Goal: Task Accomplishment & Management: Complete application form

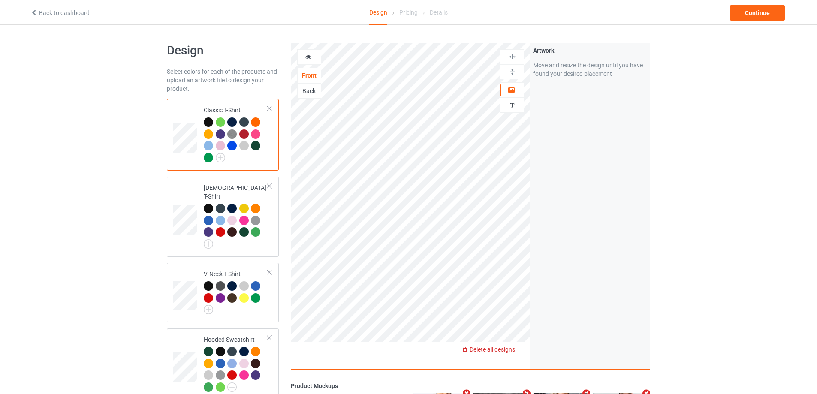
click at [511, 347] on span "Delete all designs" at bounding box center [491, 349] width 45 height 7
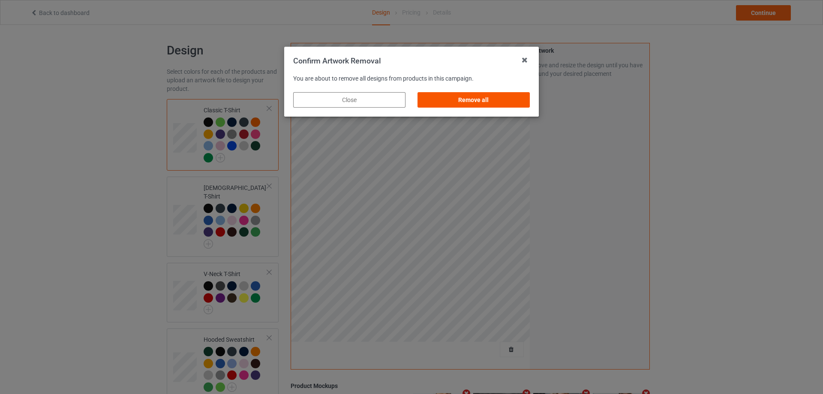
click at [486, 104] on div "Remove all" at bounding box center [473, 99] width 112 height 15
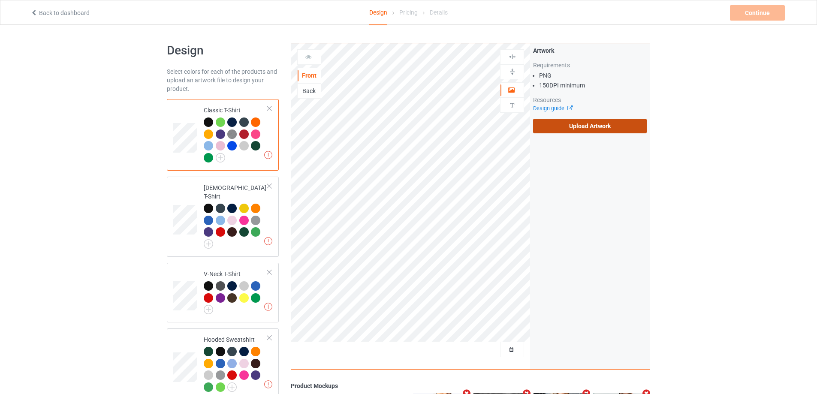
click at [552, 128] on label "Upload Artwork" at bounding box center [590, 126] width 114 height 15
click at [0, 0] on input "Upload Artwork" at bounding box center [0, 0] width 0 height 0
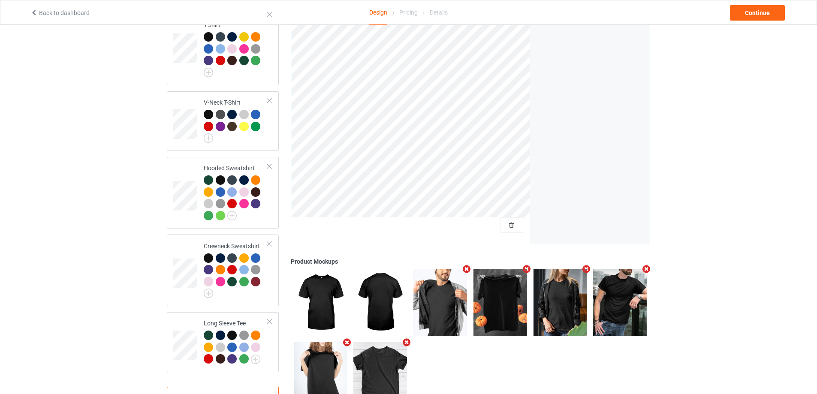
scroll to position [202, 0]
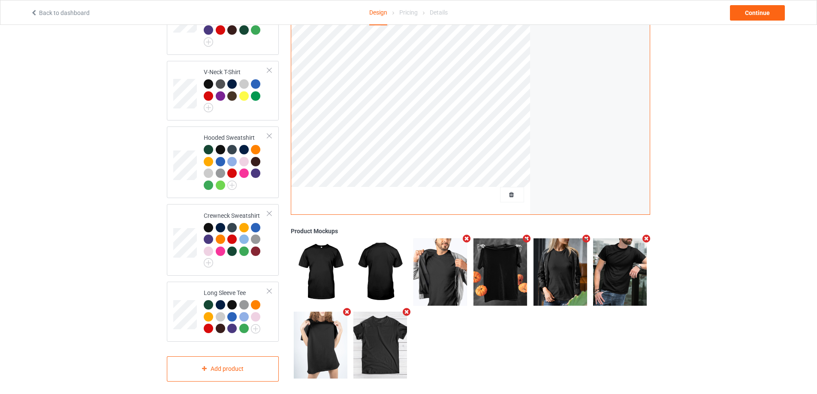
click at [762, 3] on div "Back to dashboard Design Pricing Details Continue" at bounding box center [408, 12] width 768 height 24
click at [759, 12] on div "Continue" at bounding box center [757, 12] width 55 height 15
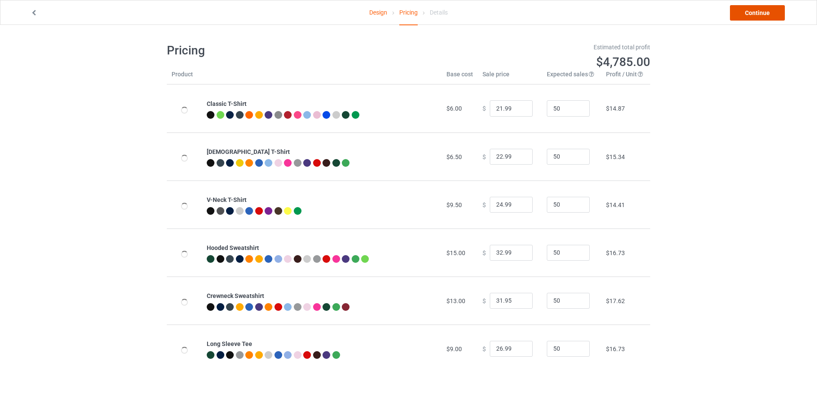
click at [758, 13] on link "Continue" at bounding box center [757, 12] width 55 height 15
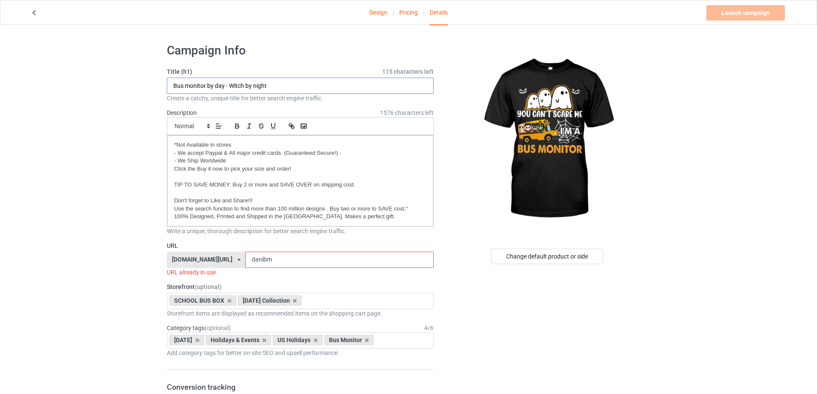
click at [257, 85] on input "Bus monitor by day - Witch by night" at bounding box center [300, 86] width 267 height 16
paste input "You can't scare me - I'm a school bus driver"
click at [252, 85] on input "You can't scare me - I'm a school bus driver" at bounding box center [300, 86] width 267 height 16
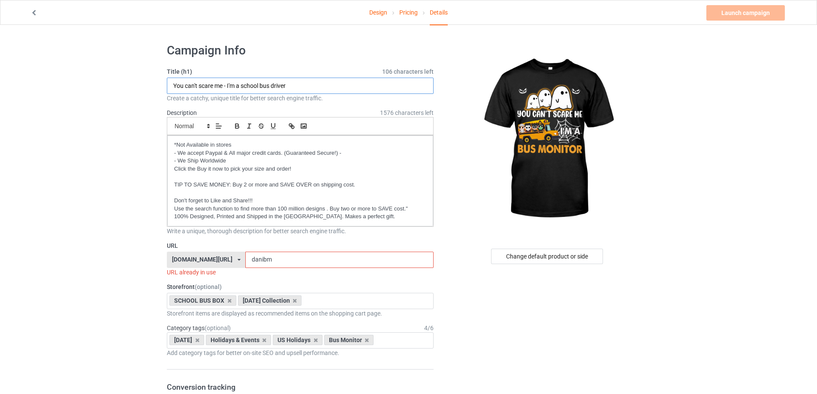
click at [252, 85] on input "You can't scare me - I'm a school bus driver" at bounding box center [300, 86] width 267 height 16
click at [291, 82] on input "You can't scare me - I'm a bus driver" at bounding box center [300, 86] width 267 height 16
type input "You can't scare me - I'm a bus monitor"
click at [263, 256] on input "danibm" at bounding box center [339, 260] width 188 height 16
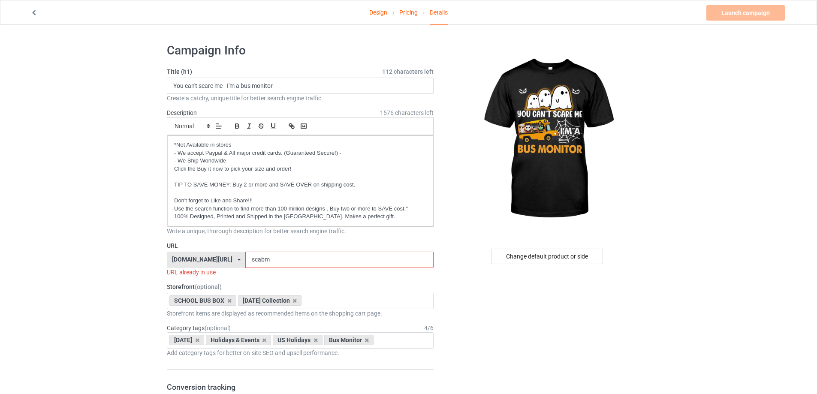
scroll to position [86, 0]
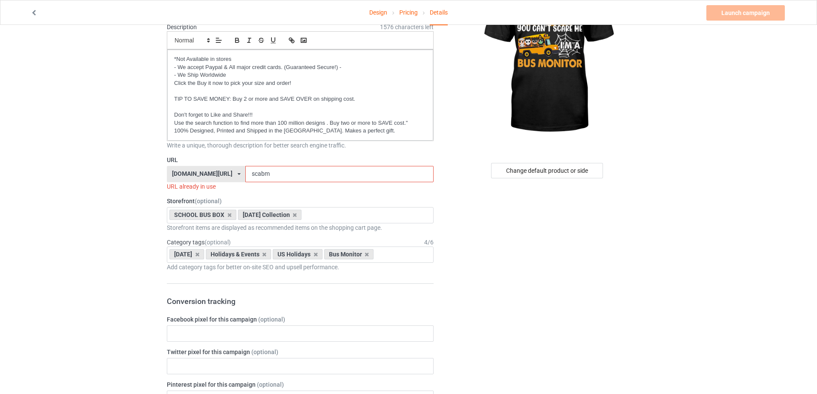
click at [274, 172] on input "scabm" at bounding box center [339, 174] width 188 height 16
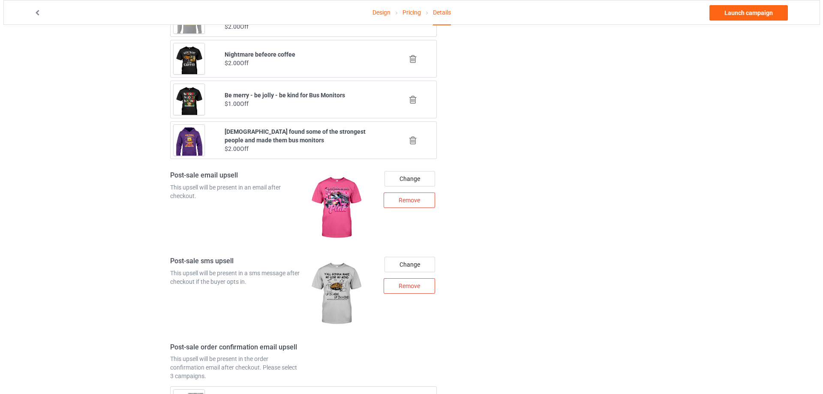
scroll to position [943, 0]
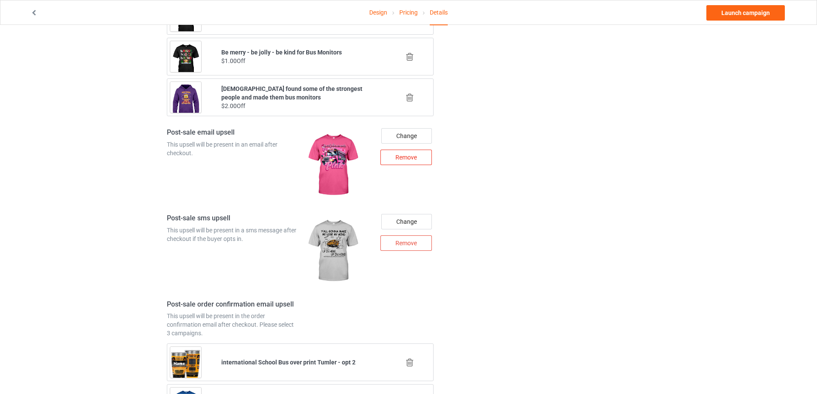
type input "scabm5"
click at [400, 160] on div "Remove" at bounding box center [405, 157] width 51 height 15
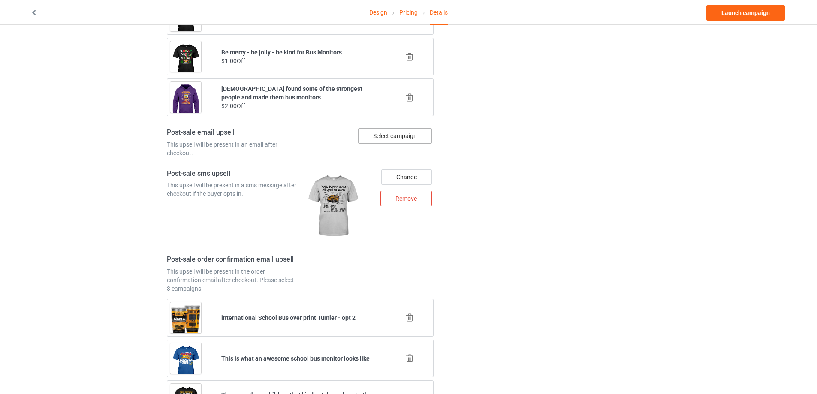
click at [405, 135] on div "Select campaign" at bounding box center [395, 135] width 74 height 15
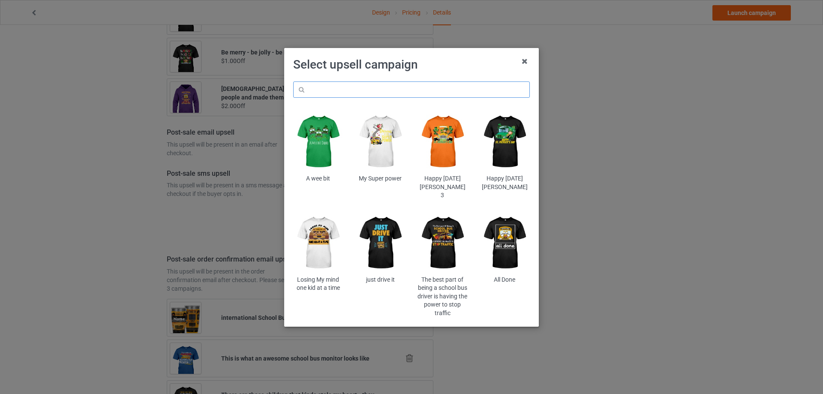
click at [414, 87] on input "text" at bounding box center [411, 89] width 237 height 16
type input "monitor"
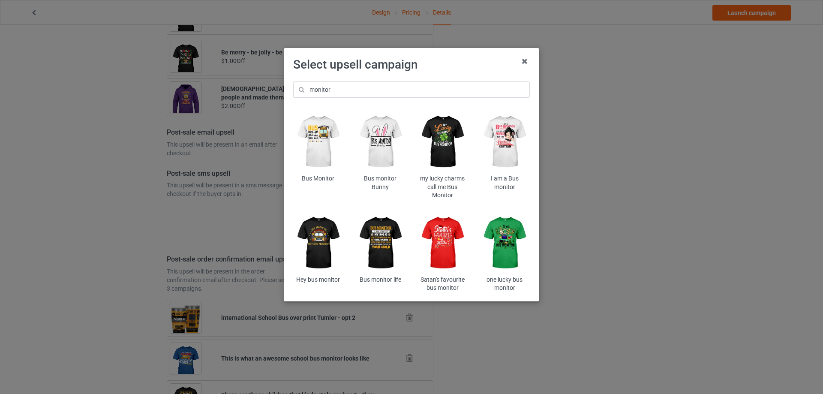
click at [449, 244] on img at bounding box center [442, 243] width 50 height 63
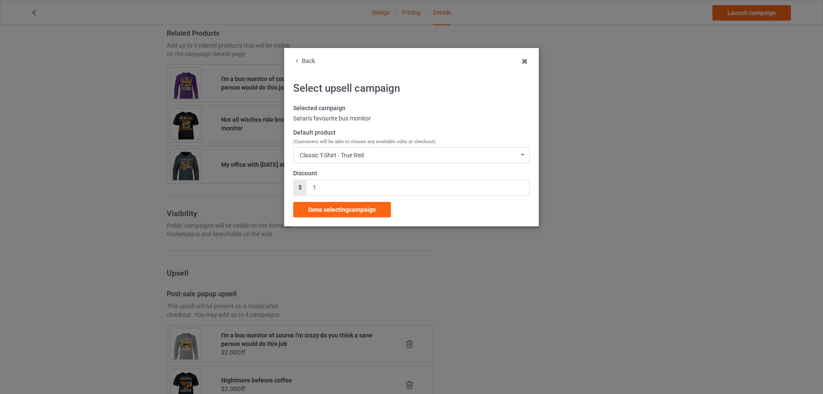
scroll to position [943, 0]
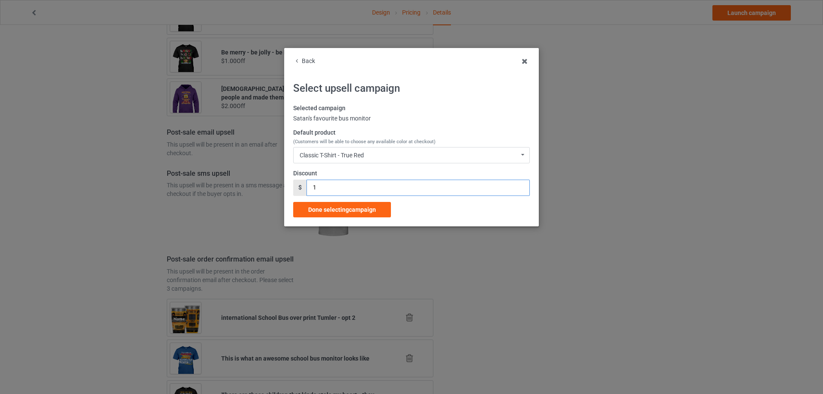
drag, startPoint x: 309, startPoint y: 190, endPoint x: 327, endPoint y: 198, distance: 20.5
click at [306, 190] on div "$ 1" at bounding box center [411, 188] width 237 height 16
drag, startPoint x: 328, startPoint y: 184, endPoint x: 295, endPoint y: 188, distance: 33.3
click at [295, 188] on div "$ 21" at bounding box center [411, 188] width 237 height 16
type input "2"
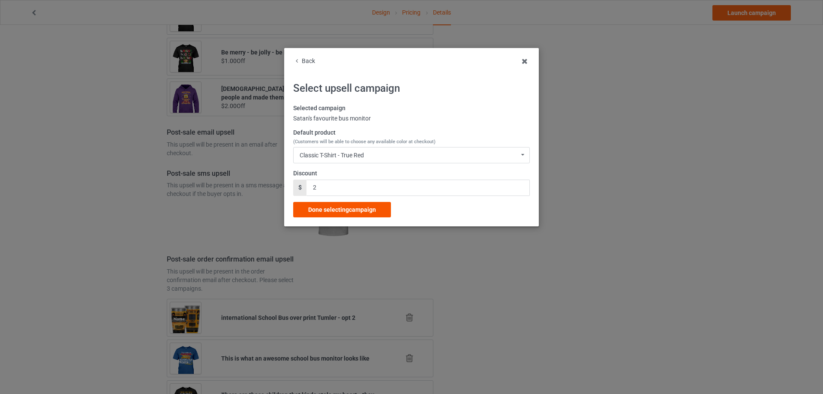
click at [341, 206] on span "Done selecting campaign" at bounding box center [342, 209] width 68 height 7
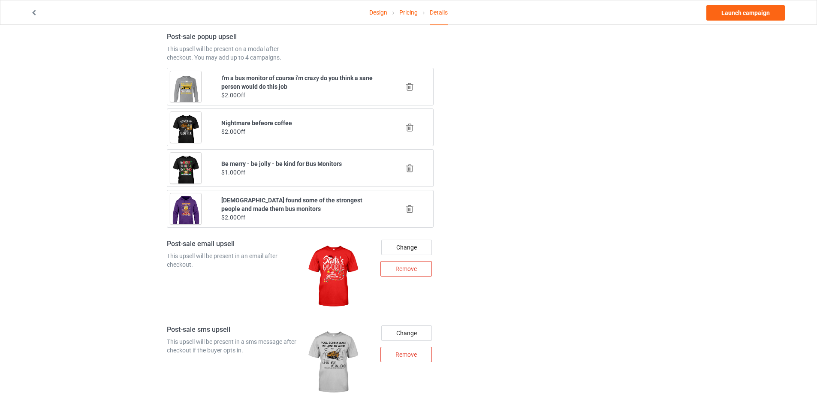
scroll to position [1043, 0]
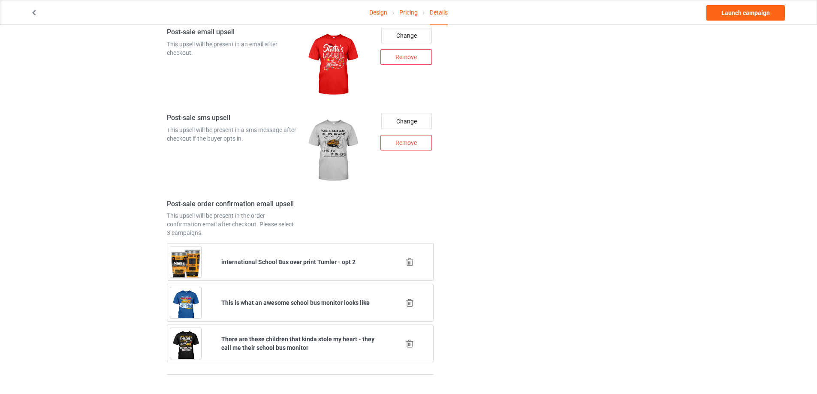
click at [408, 263] on icon at bounding box center [409, 262] width 11 height 9
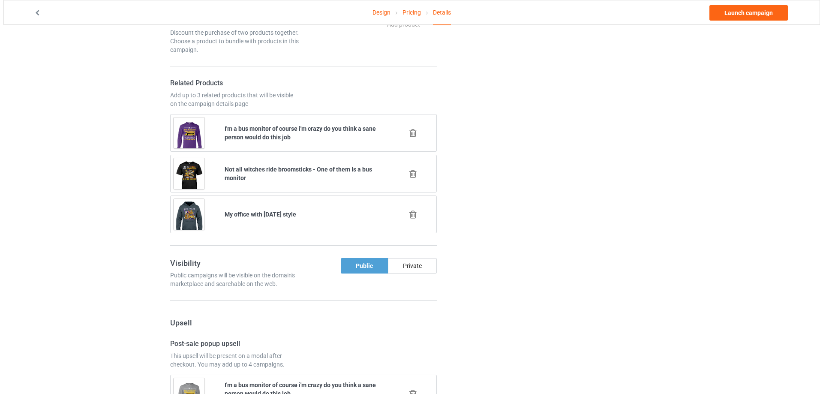
scroll to position [1039, 0]
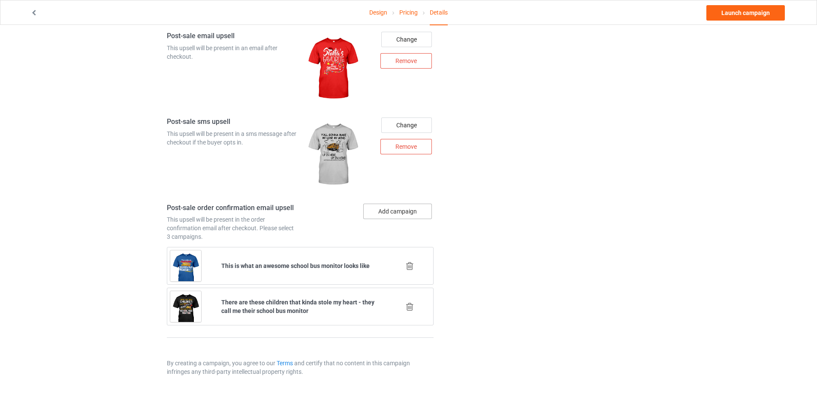
click at [401, 211] on button "Add campaign" at bounding box center [397, 211] width 69 height 15
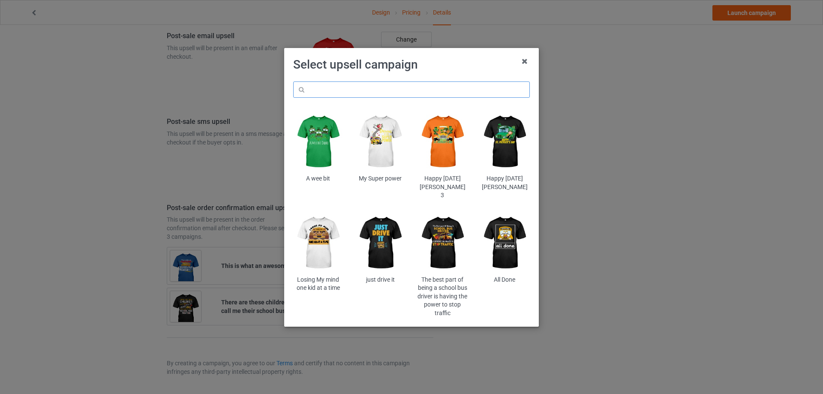
click at [390, 93] on input "text" at bounding box center [411, 89] width 237 height 16
type input "november"
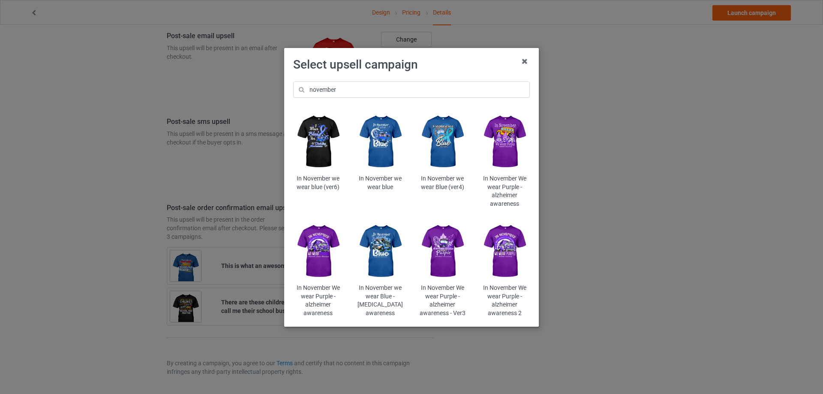
click at [510, 141] on img at bounding box center [505, 142] width 50 height 63
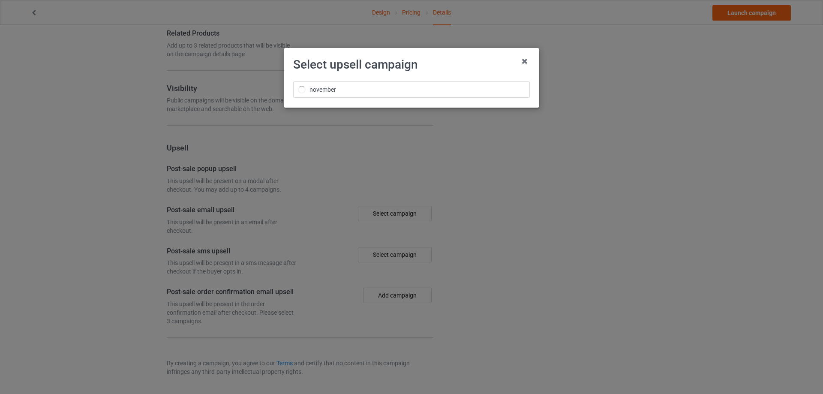
scroll to position [574, 0]
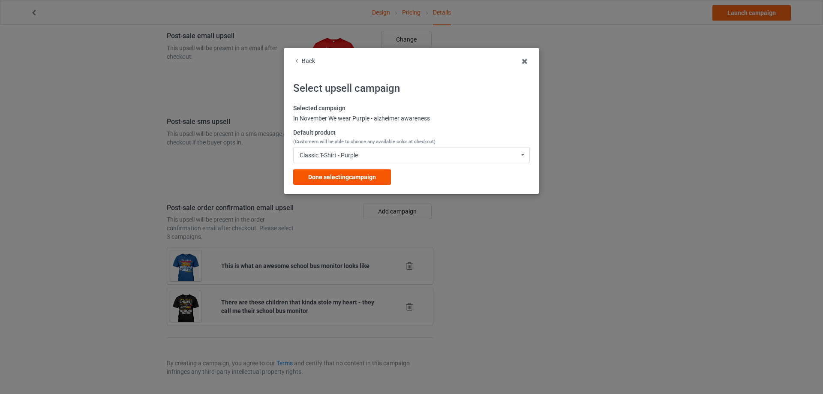
click at [333, 177] on span "Done selecting campaign" at bounding box center [342, 177] width 68 height 7
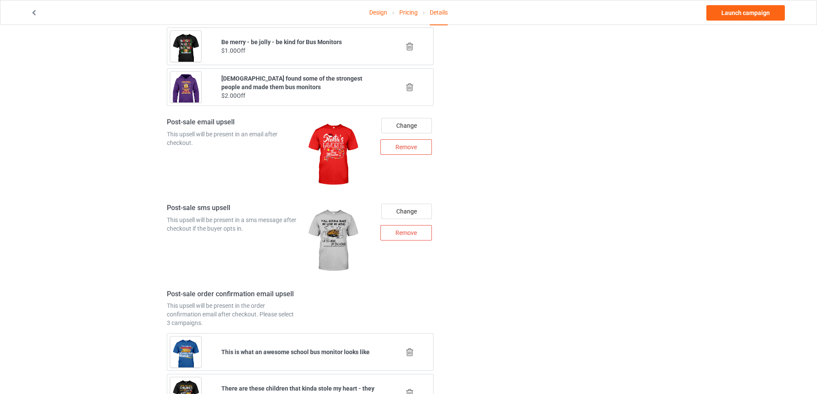
scroll to position [1080, 0]
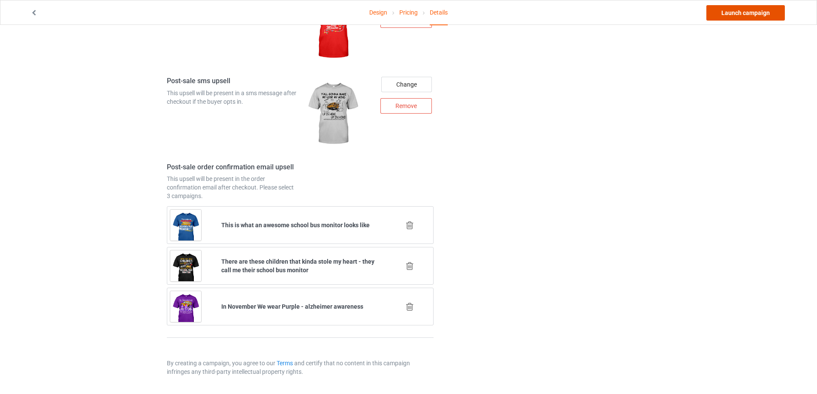
click at [739, 12] on link "Launch campaign" at bounding box center [745, 12] width 78 height 15
